Goal: Task Accomplishment & Management: Complete application form

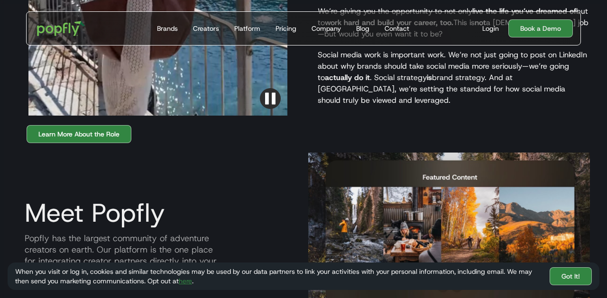
scroll to position [956, 0]
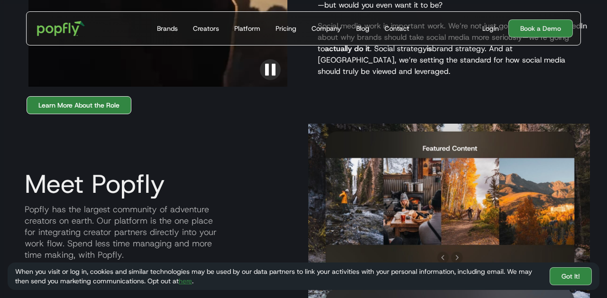
click at [104, 96] on link "Learn More About the Role" at bounding box center [79, 105] width 105 height 18
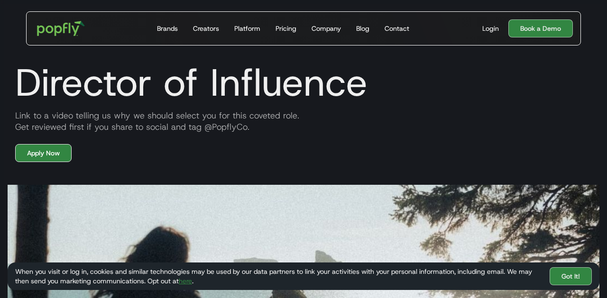
click at [58, 151] on link "Apply Now" at bounding box center [43, 153] width 56 height 18
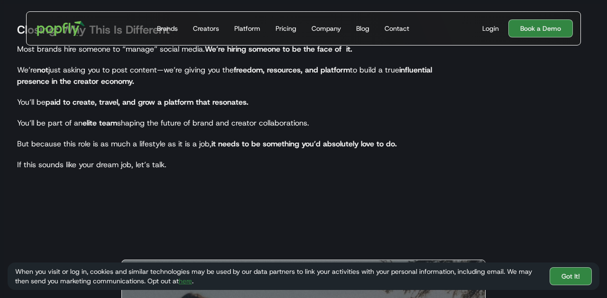
scroll to position [1478, 0]
